Goal: Complete application form

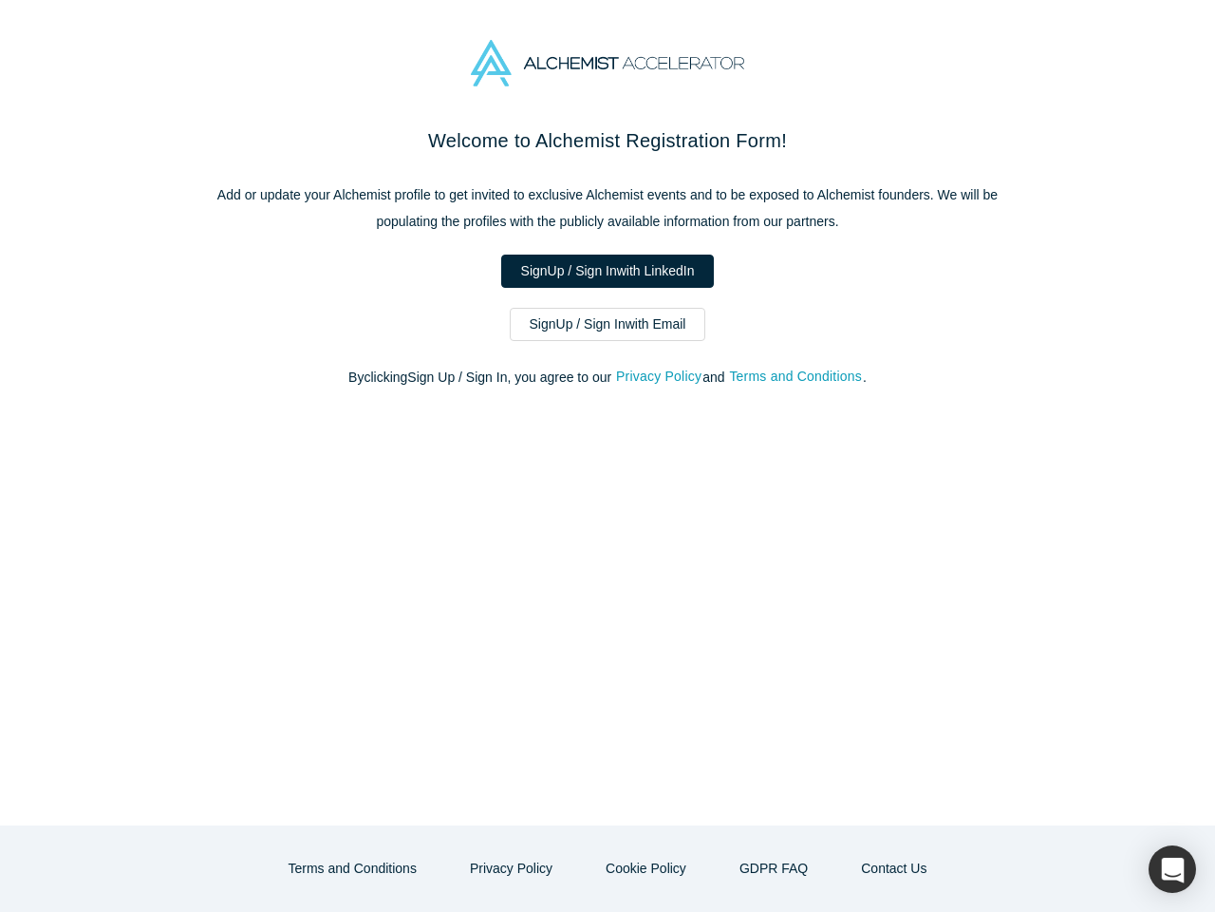
click at [608, 456] on div "Welcome to Alchemist Registration Form! Add or update your Alchemist profile to…" at bounding box center [607, 475] width 1215 height 699
click at [662, 377] on button "Privacy Policy" at bounding box center [658, 377] width 87 height 22
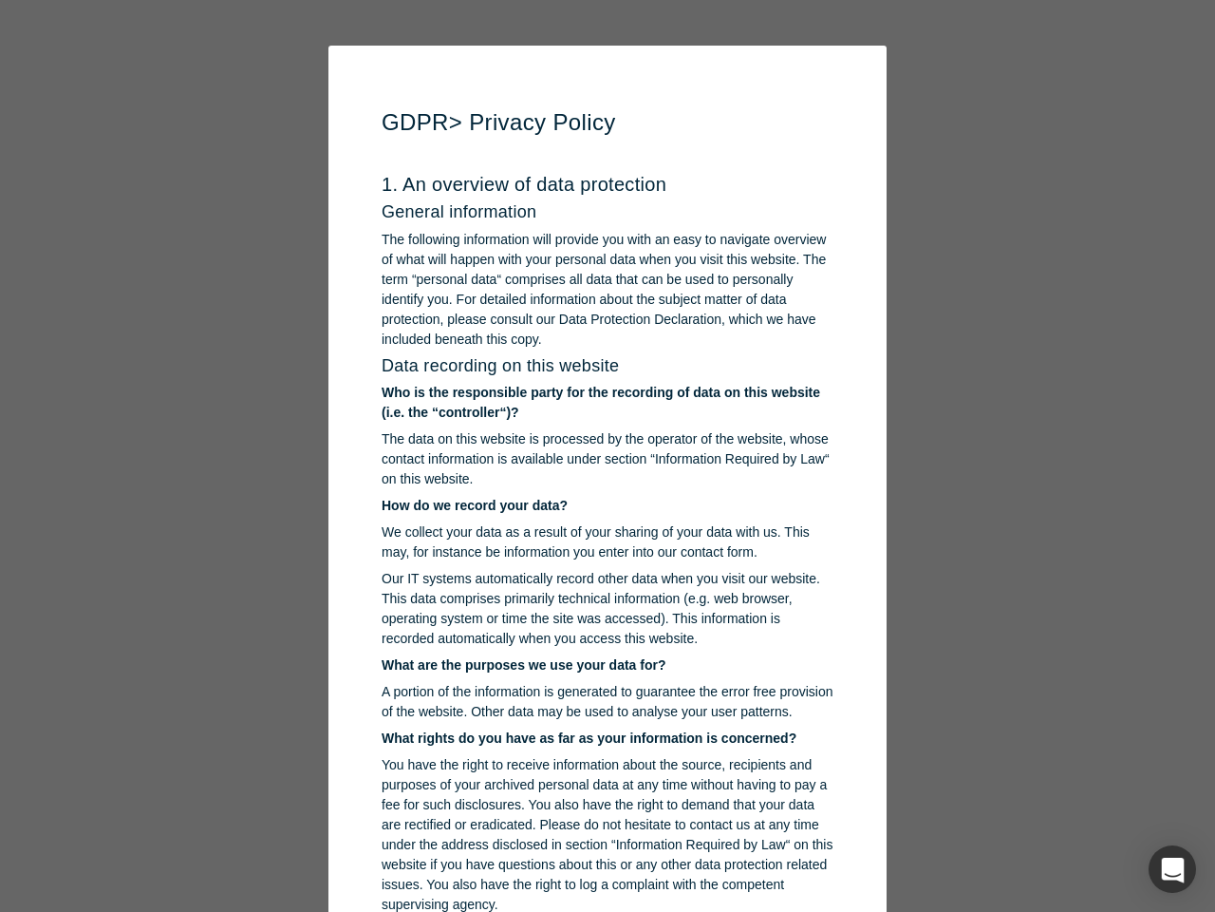
click at [517, 868] on p "You have the right to receive information about the source, recipients and purp…" at bounding box center [608, 835] width 452 height 160
click at [644, 868] on p "You have the right to receive information about the source, recipients and purp…" at bounding box center [608, 835] width 452 height 160
click at [1173, 869] on div "button" at bounding box center [1172, 868] width 47 height 47
